Goal: Task Accomplishment & Management: Use online tool/utility

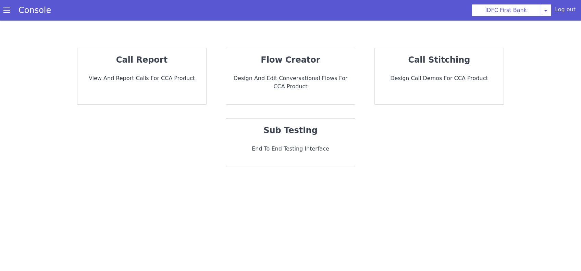
click at [277, 143] on div "sub testing End to End Testing Interface" at bounding box center [290, 143] width 129 height 48
click at [138, 69] on div "call report View and report calls for CCA Product" at bounding box center [141, 76] width 129 height 56
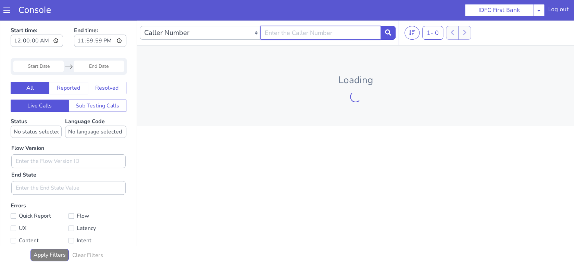
click at [361, 36] on input "text" at bounding box center [320, 33] width 121 height 14
type input "7492911187"
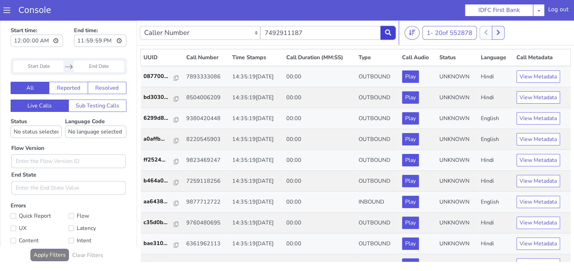
click at [386, 33] on icon at bounding box center [388, 32] width 6 height 6
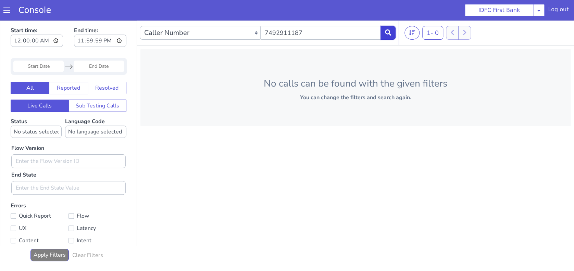
click at [386, 33] on icon at bounding box center [388, 32] width 6 height 6
click at [391, 30] on button at bounding box center [388, 33] width 15 height 14
click at [387, 35] on icon at bounding box center [388, 32] width 6 height 6
